Goal: Task Accomplishment & Management: Manage account settings

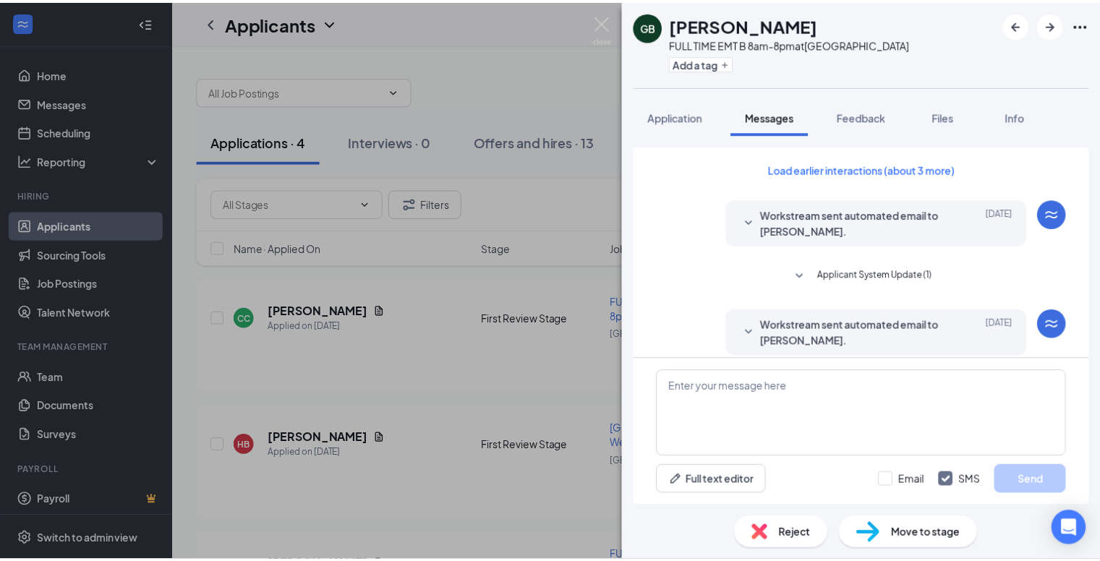
scroll to position [151, 0]
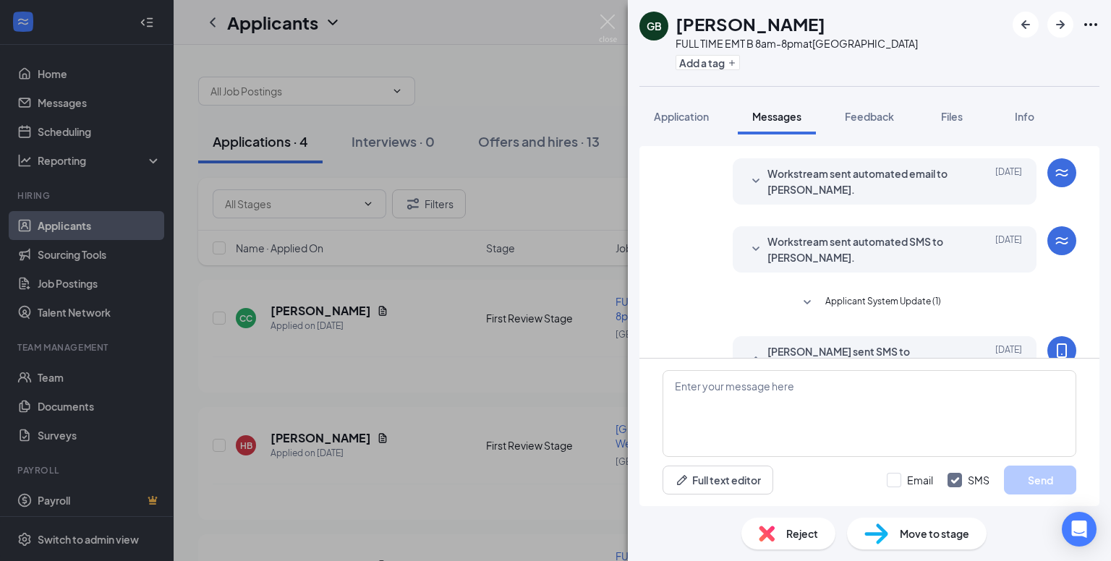
click at [480, 53] on div "GB [PERSON_NAME] FULL TIME EMT B 8am-8pm at [GEOGRAPHIC_DATA] Add a tag Applica…" at bounding box center [555, 280] width 1111 height 561
click at [495, 43] on div "GB Gary Ballard FULL TIME EMT B 8am-8pm at Milford Station Add a tag Applicatio…" at bounding box center [555, 280] width 1111 height 561
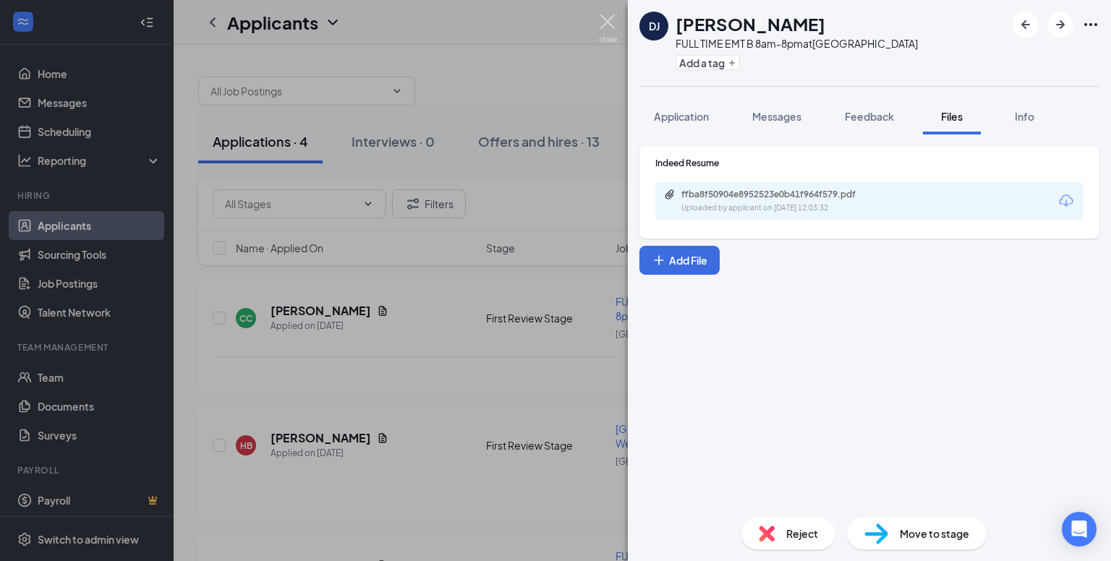
click at [606, 21] on img at bounding box center [608, 28] width 18 height 28
